Goal: Task Accomplishment & Management: Manage account settings

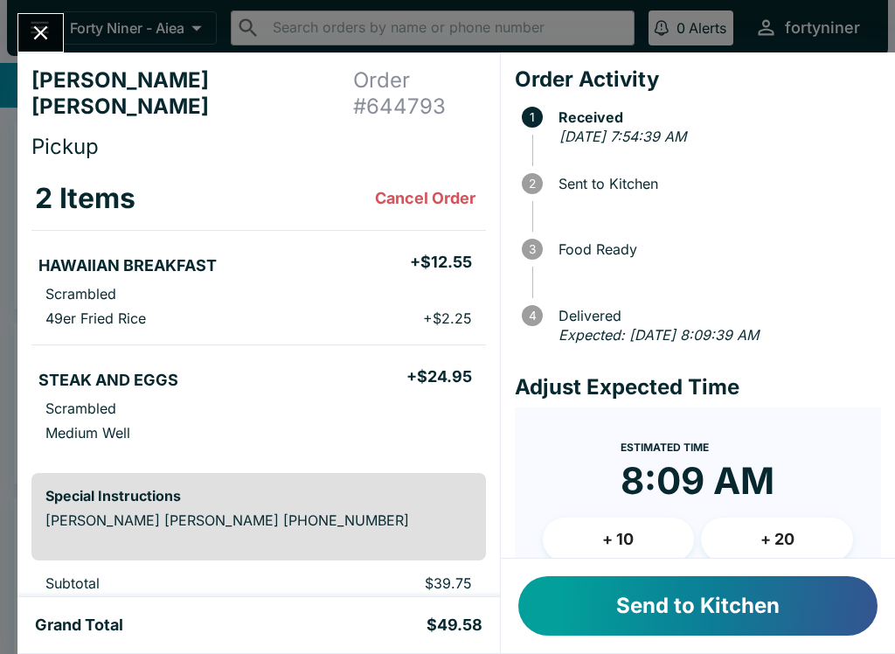
click at [627, 615] on button "Send to Kitchen" at bounding box center [697, 605] width 359 height 59
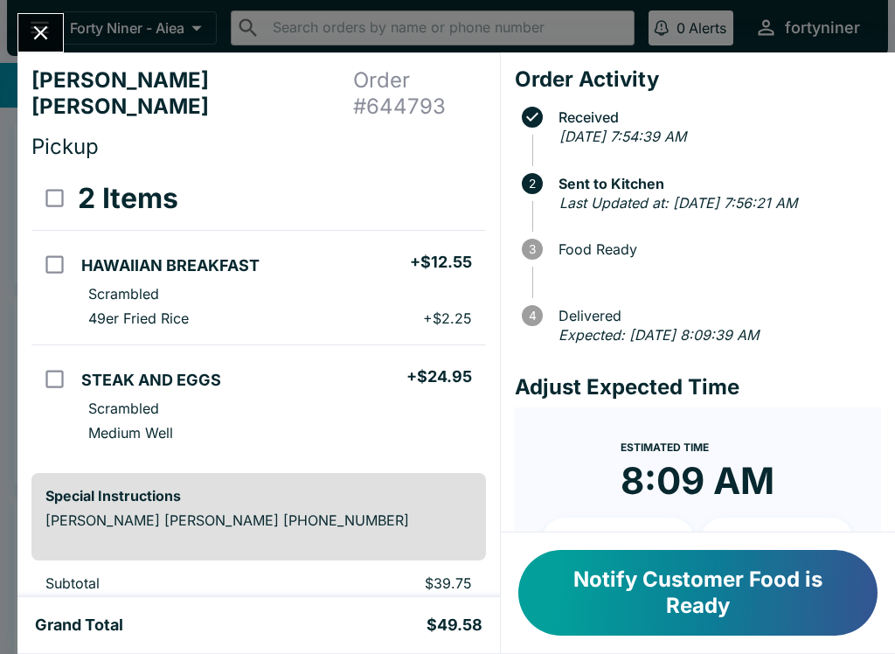
click at [31, 39] on icon "Close" at bounding box center [41, 33] width 24 height 24
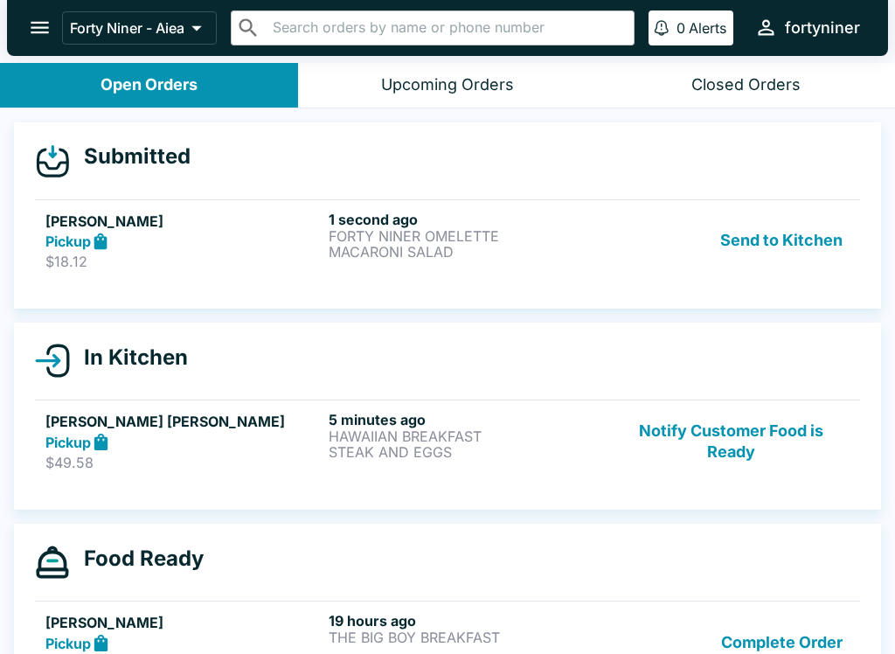
click at [418, 241] on p "FORTY NINER OMELETTE" at bounding box center [467, 236] width 276 height 16
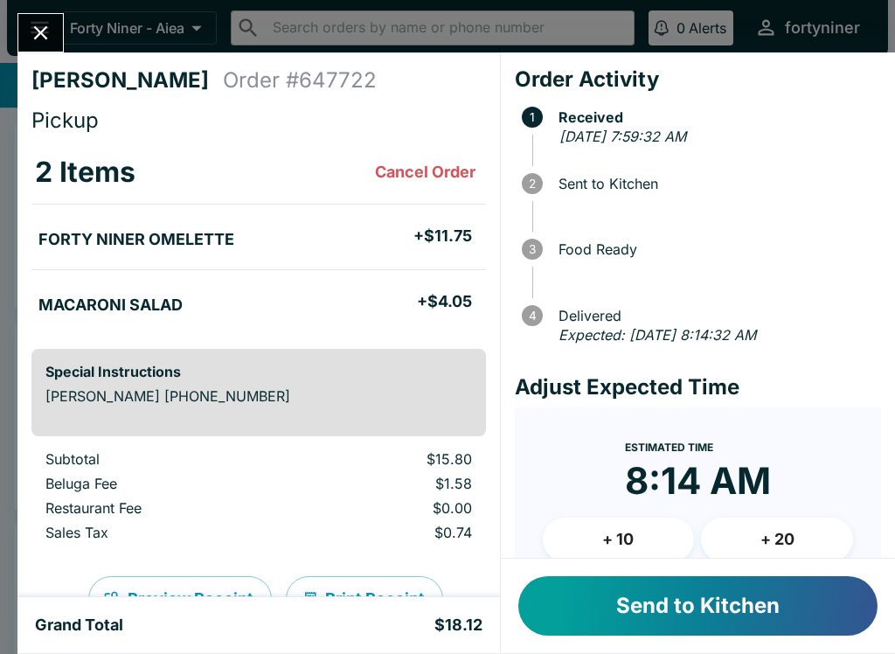
click at [693, 603] on button "Send to Kitchen" at bounding box center [697, 605] width 359 height 59
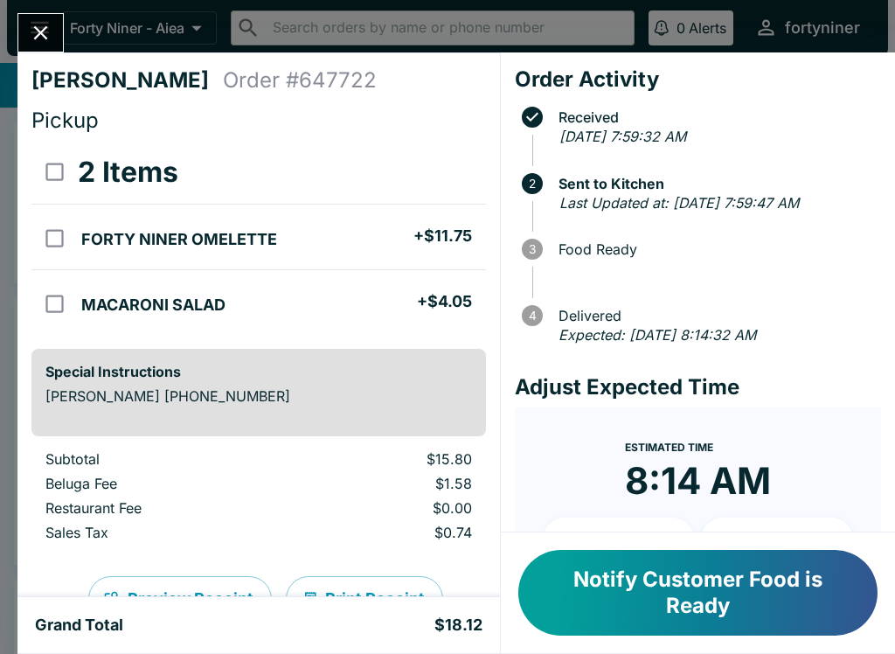
click at [41, 38] on icon "Close" at bounding box center [41, 33] width 24 height 24
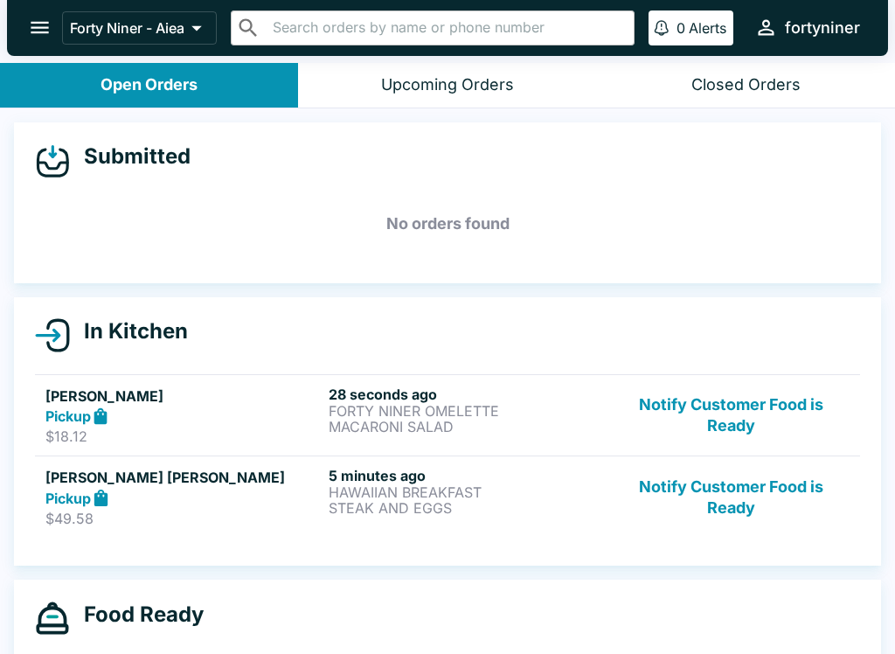
click at [746, 390] on button "Notify Customer Food is Ready" at bounding box center [731, 416] width 237 height 60
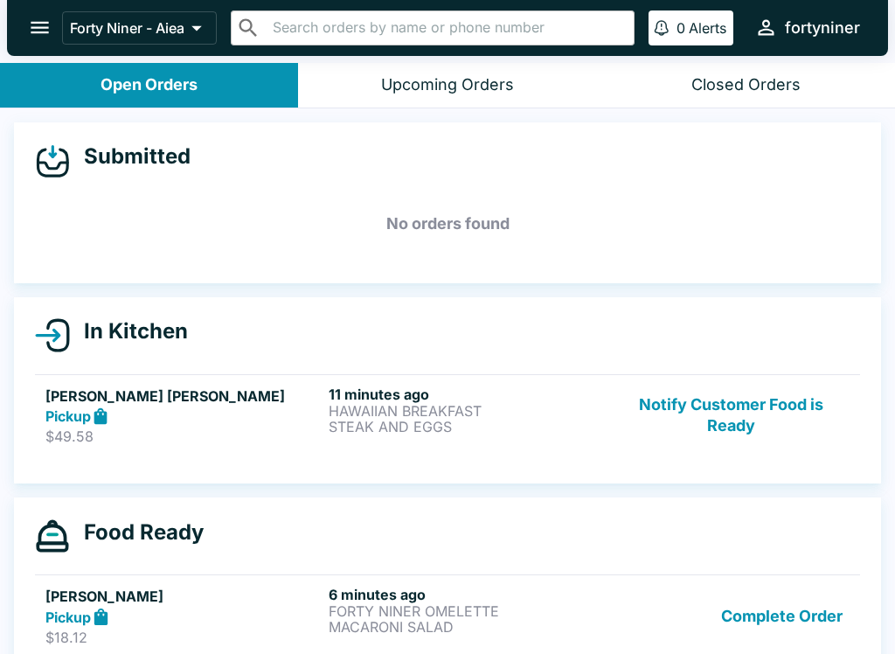
click at [752, 434] on button "Notify Customer Food is Ready" at bounding box center [731, 416] width 237 height 60
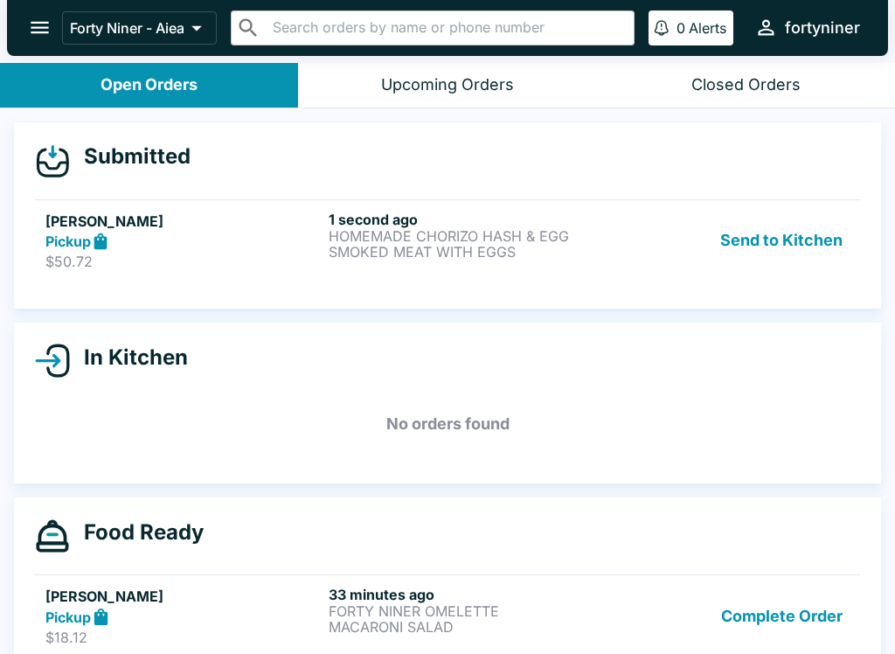
click at [454, 266] on div "1 second ago HOMEMADE CHORIZO HASH & EGG SMOKED MEAT WITH EGGS" at bounding box center [467, 241] width 276 height 60
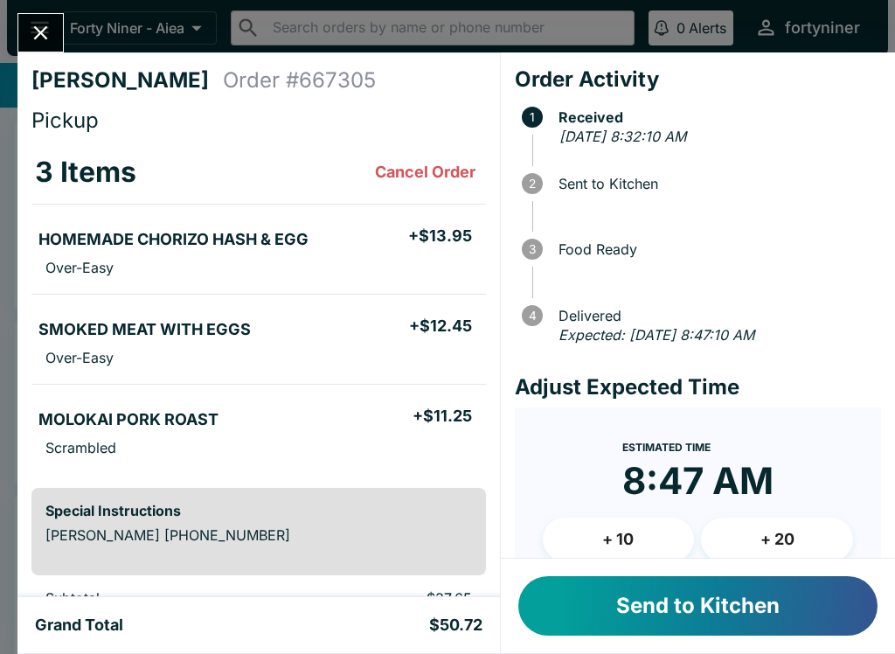
click at [668, 615] on button "Send to Kitchen" at bounding box center [697, 605] width 359 height 59
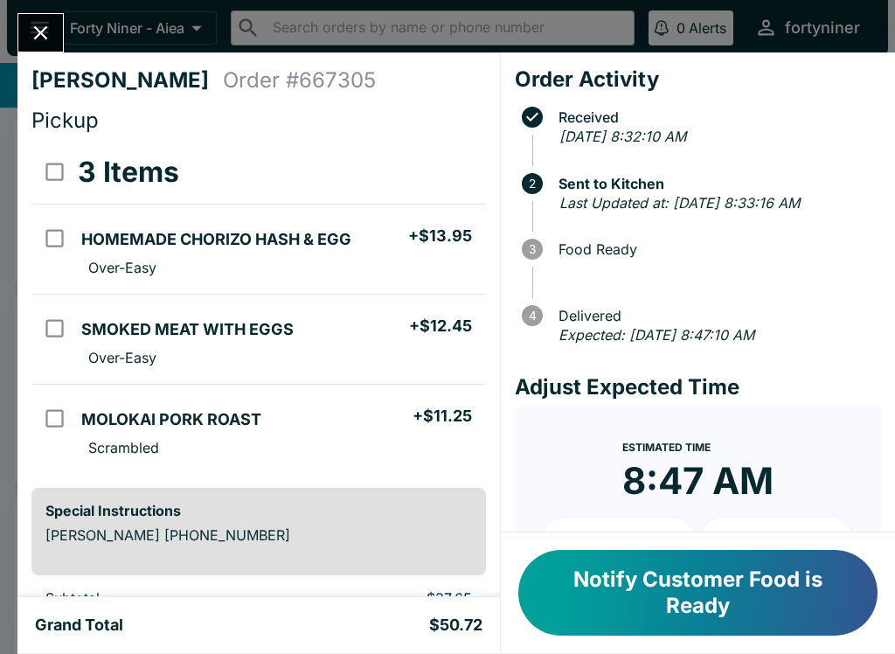
click at [33, 24] on icon "Close" at bounding box center [41, 33] width 24 height 24
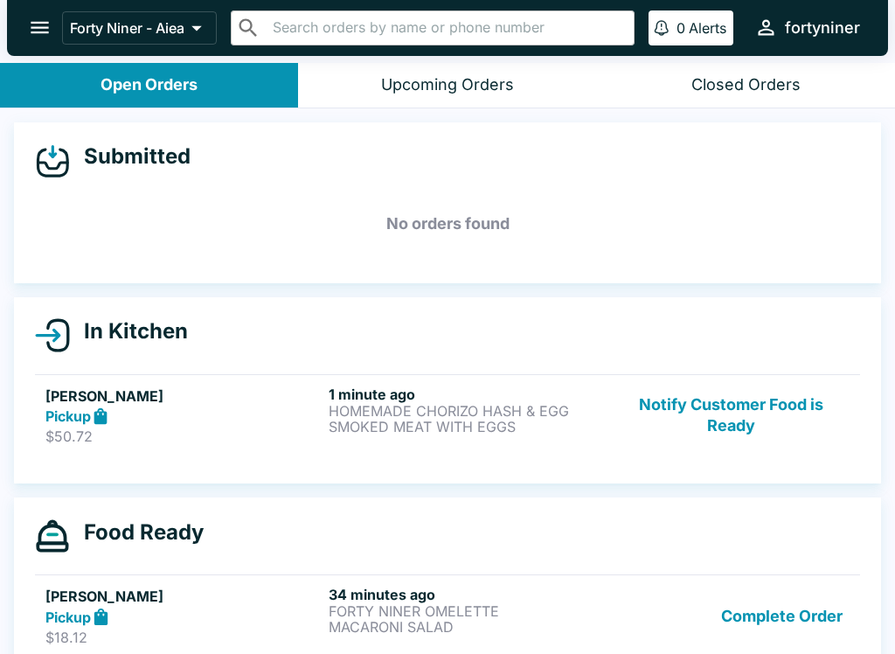
click at [33, 15] on button "open drawer" at bounding box center [39, 27] width 45 height 45
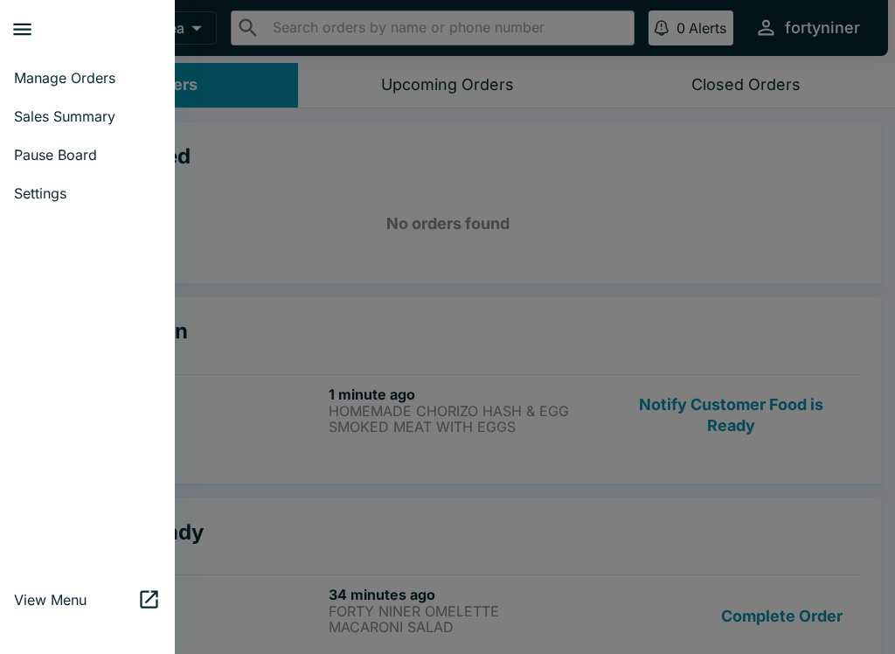
click at [68, 150] on span "Pause Board" at bounding box center [87, 154] width 147 height 17
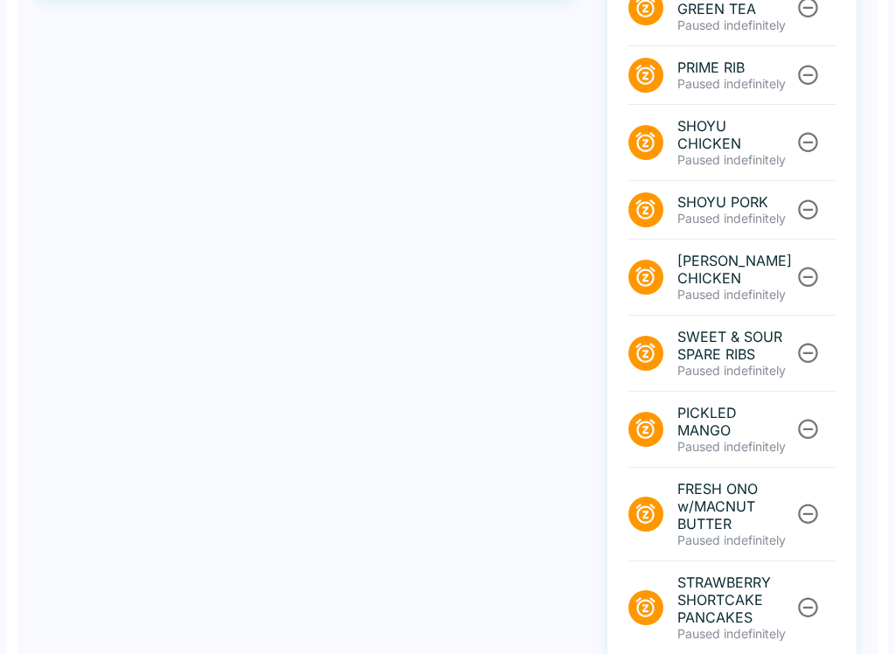
scroll to position [645, 0]
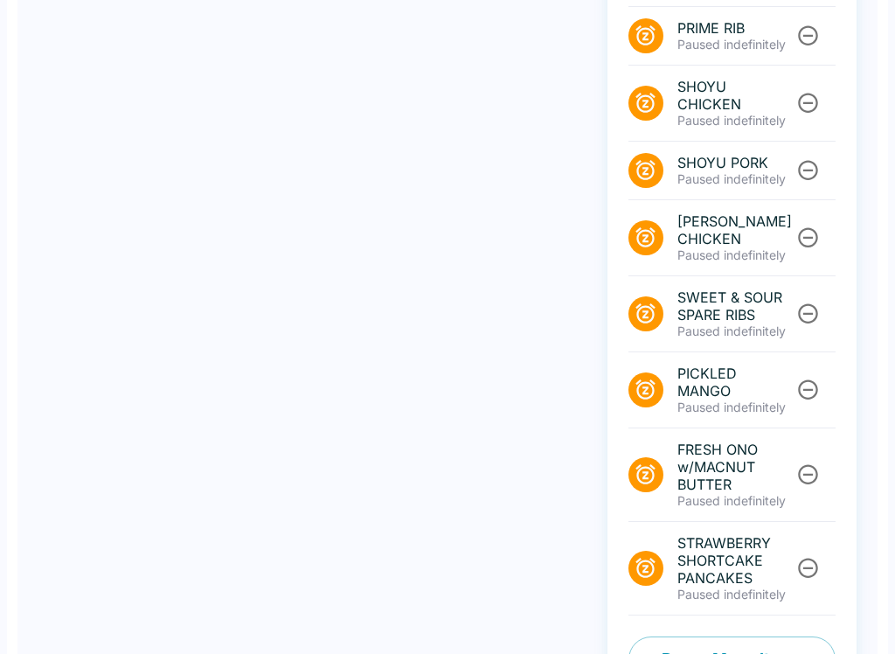
click at [673, 636] on button "Pause Menu Items" at bounding box center [732, 658] width 207 height 45
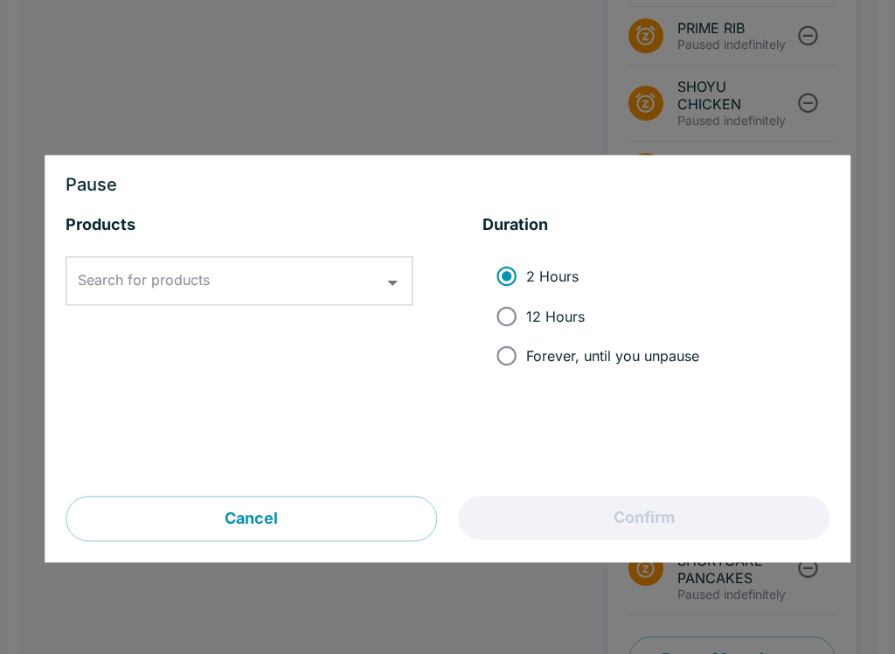
click at [523, 312] on input "12 Hours" at bounding box center [506, 315] width 39 height 39
radio input "true"
click at [207, 280] on div "Search for products Search for products" at bounding box center [239, 281] width 347 height 49
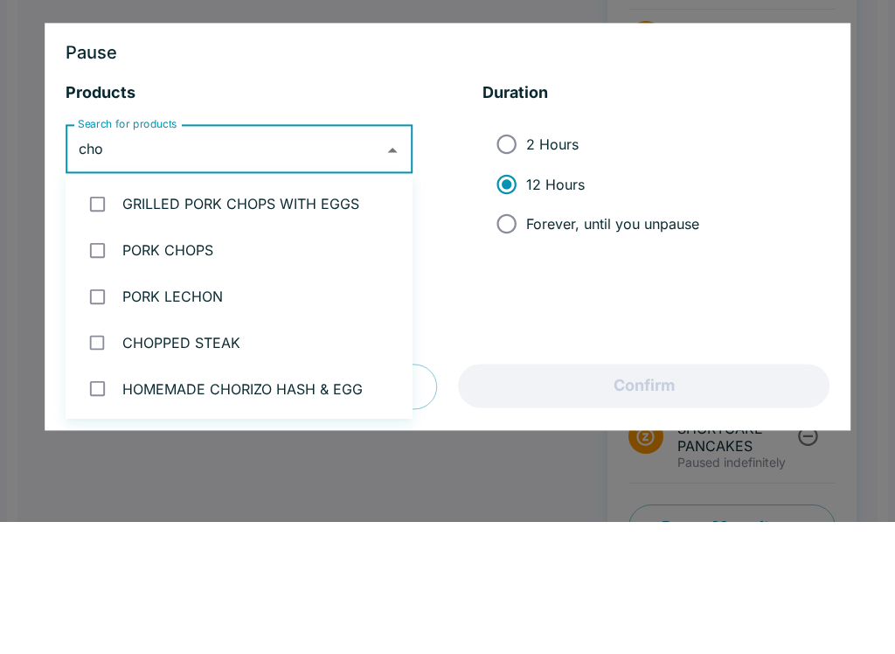
type input "chor"
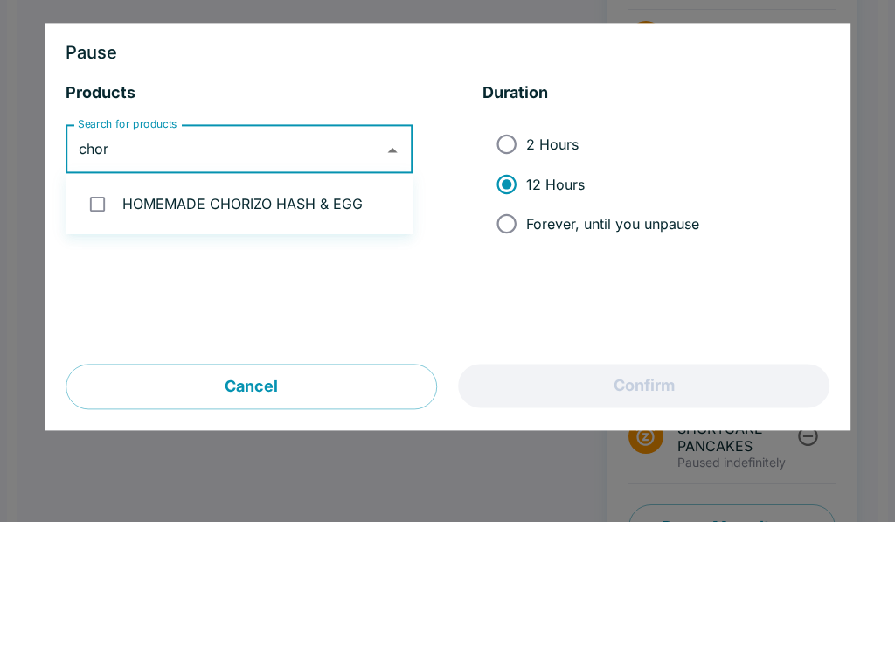
click at [130, 313] on li "HOMEMADE CHORIZO HASH & EGG" at bounding box center [239, 336] width 347 height 46
checkbox input "true"
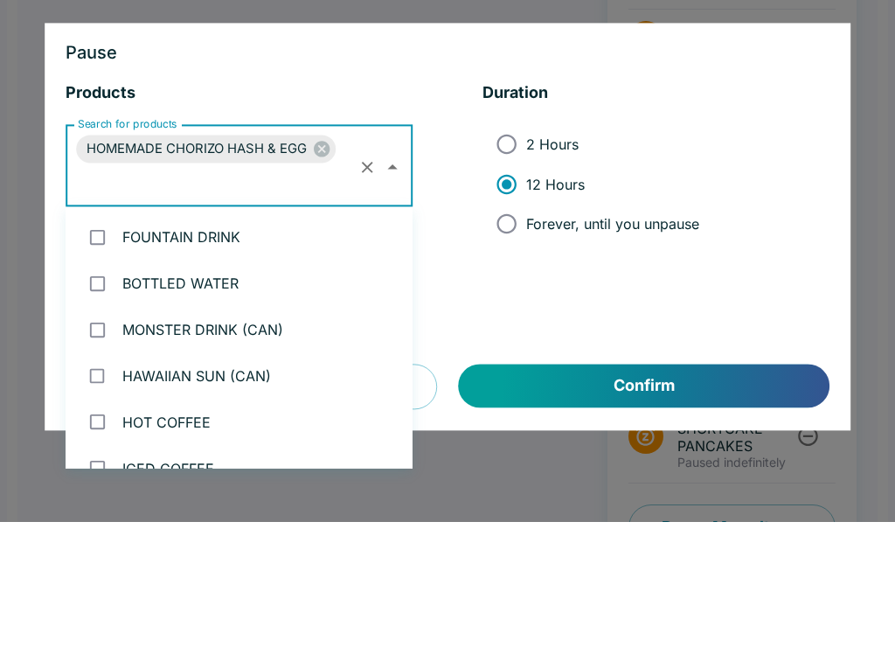
scroll to position [4320, 0]
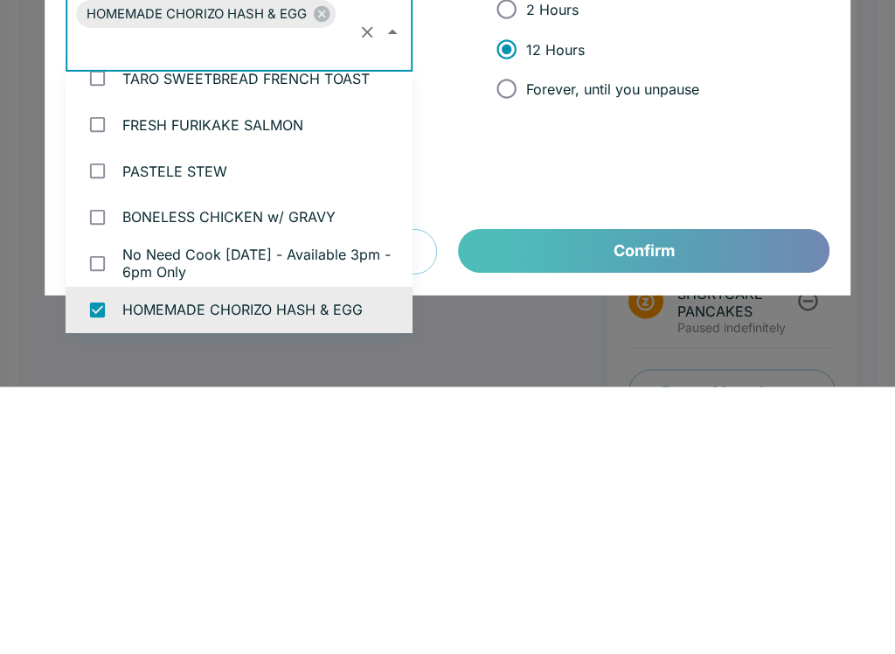
click at [543, 497] on button "Confirm" at bounding box center [644, 519] width 371 height 44
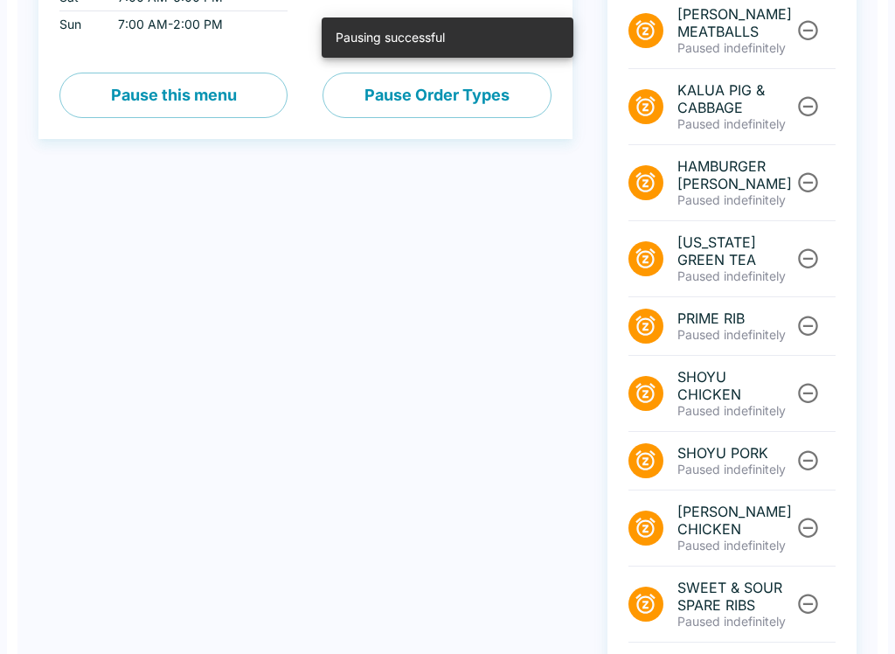
scroll to position [0, 0]
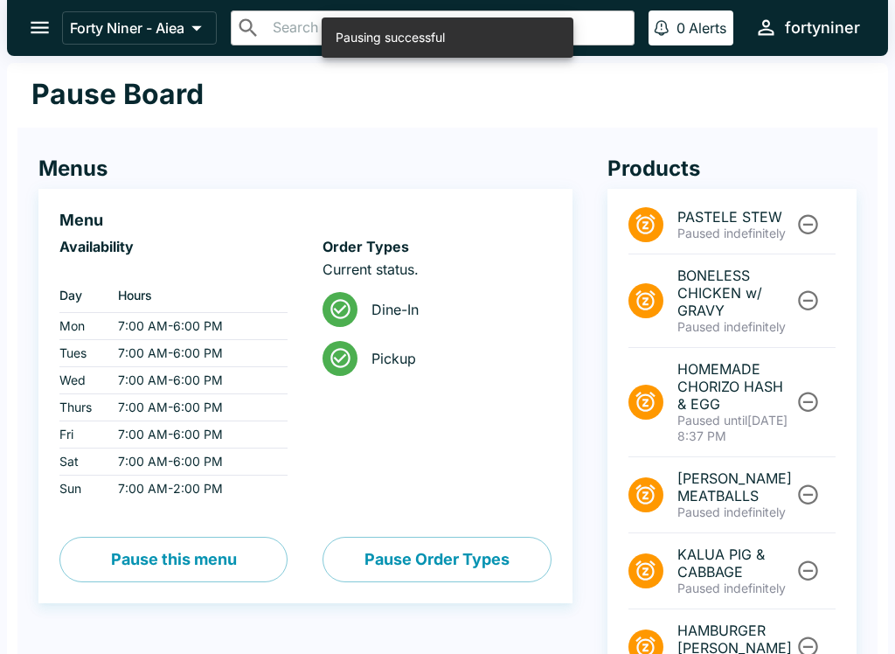
click at [58, 25] on button "open drawer" at bounding box center [39, 27] width 45 height 45
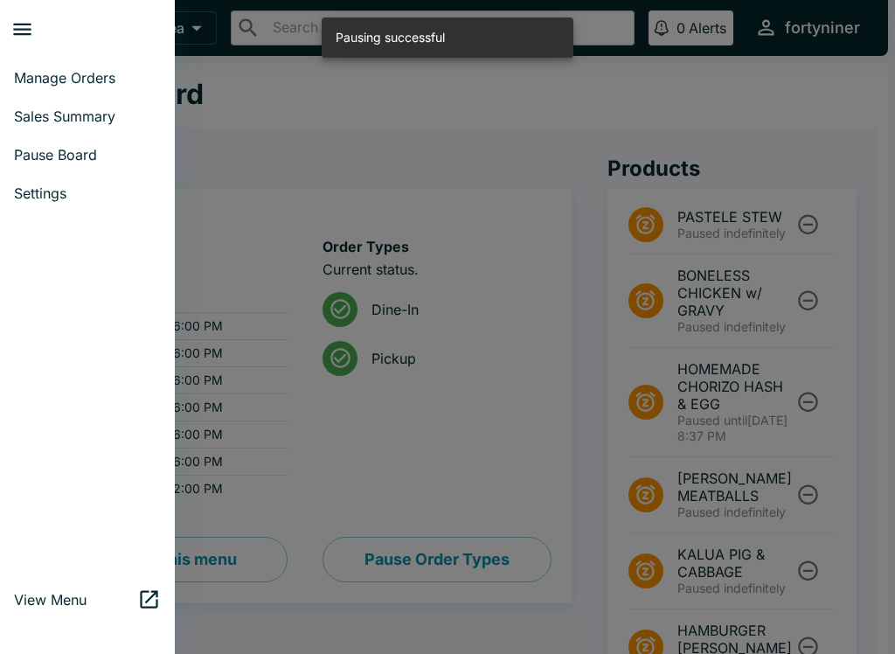
click at [52, 59] on link "Manage Orders" at bounding box center [87, 78] width 175 height 38
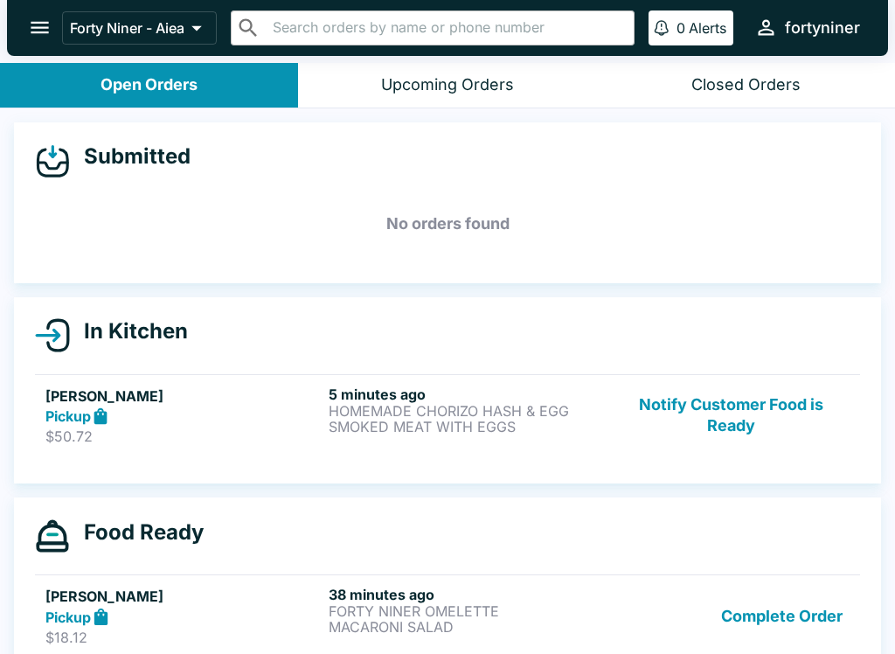
click at [768, 430] on button "Notify Customer Food is Ready" at bounding box center [731, 416] width 237 height 60
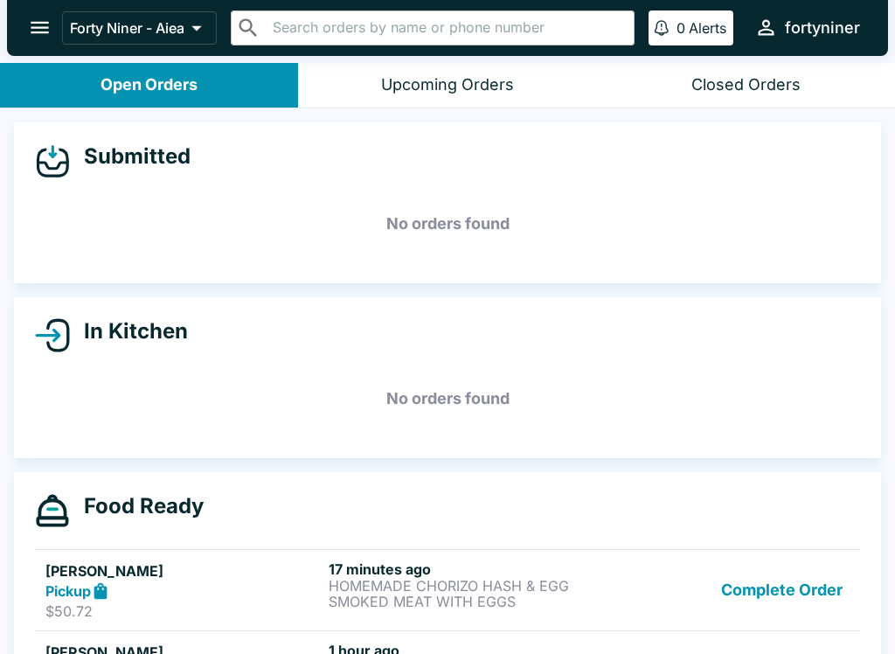
click at [762, 596] on button "Complete Order" at bounding box center [782, 590] width 136 height 60
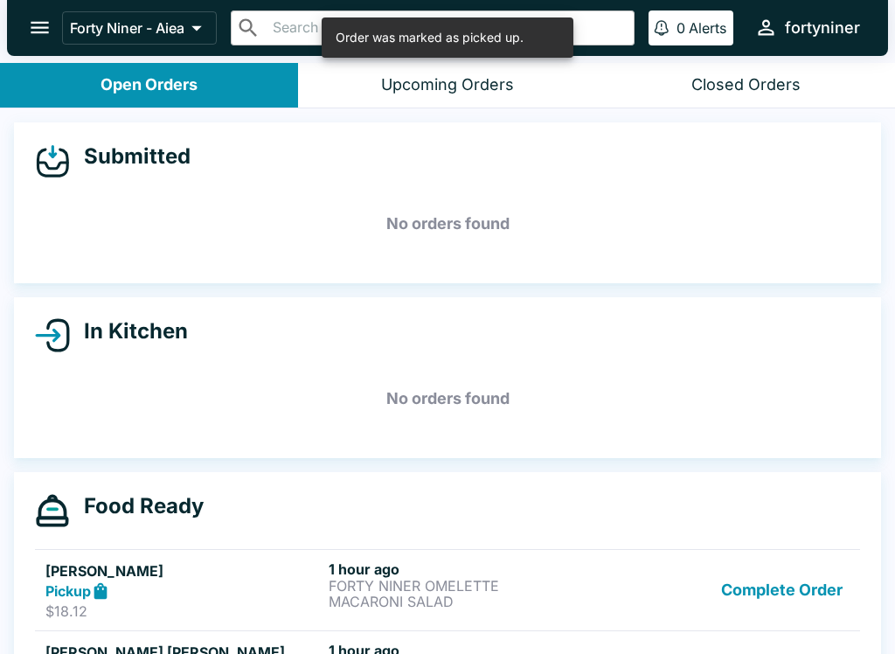
click at [777, 593] on button "Complete Order" at bounding box center [782, 590] width 136 height 60
click at [798, 599] on button "Complete Order" at bounding box center [782, 590] width 136 height 60
click at [798, 598] on button "Complete Order" at bounding box center [782, 590] width 136 height 60
click at [796, 600] on button "Complete Order" at bounding box center [782, 590] width 136 height 60
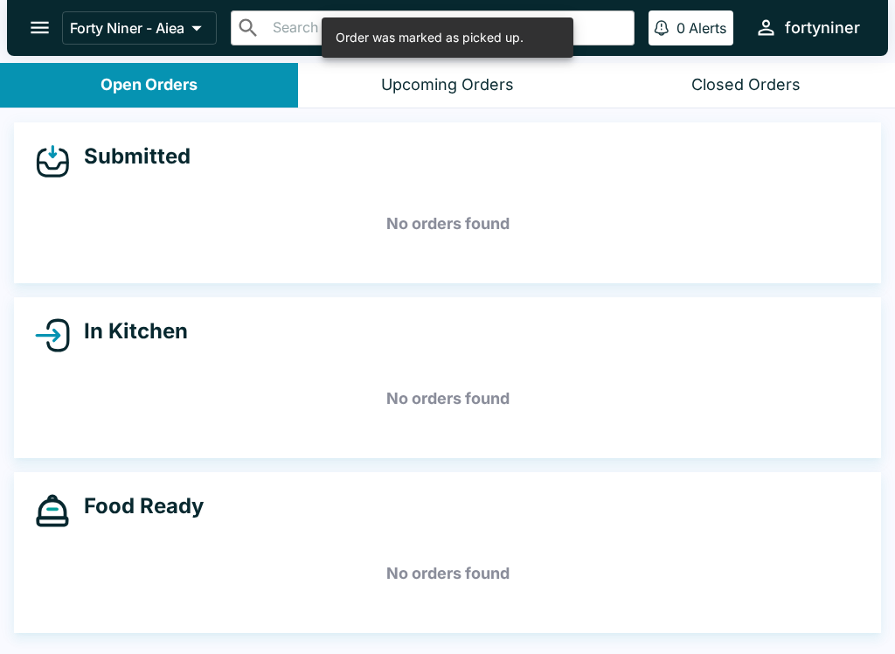
click at [796, 594] on h5 "No orders found" at bounding box center [447, 573] width 825 height 63
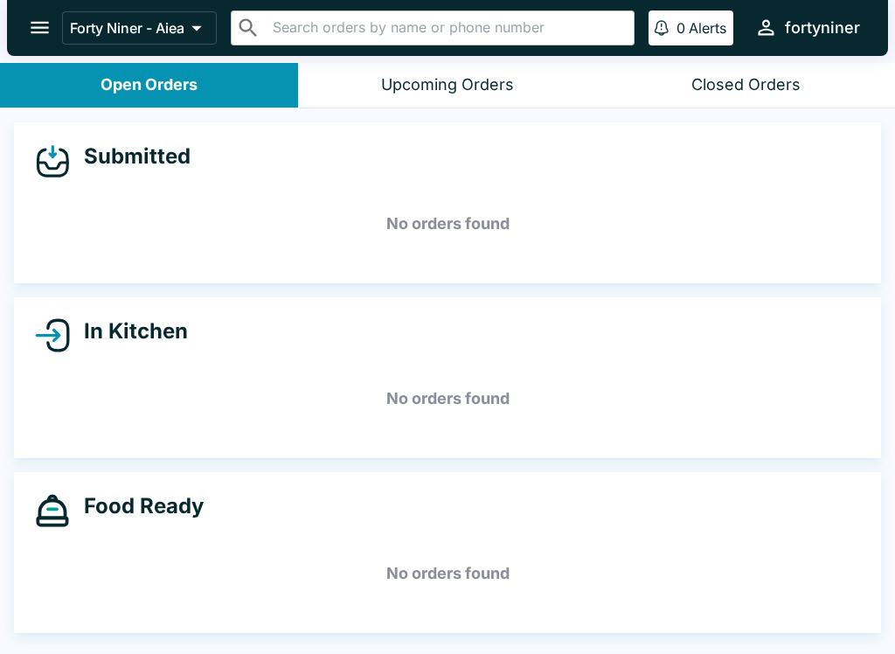
click at [433, 640] on div "Submitted No orders found In Kitchen No orders found Food Ready No orders found" at bounding box center [447, 382] width 895 height 549
